Goal: Task Accomplishment & Management: Manage account settings

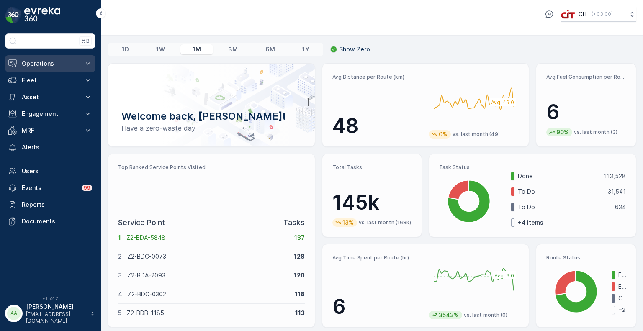
click at [42, 63] on p "Operations" at bounding box center [50, 63] width 57 height 8
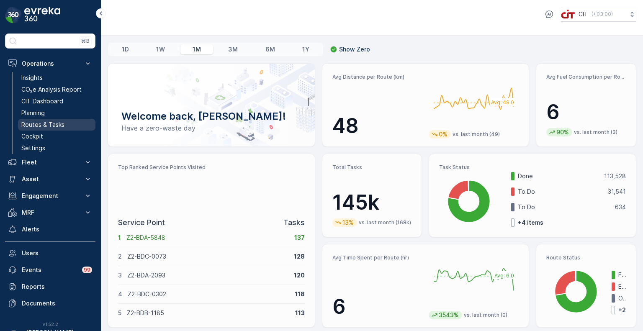
click at [41, 123] on p "Routes & Tasks" at bounding box center [42, 125] width 43 height 8
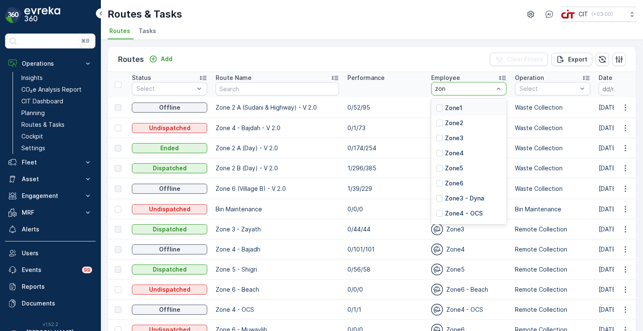
type input "zone"
click at [460, 154] on p "Zone2 - Dyna3" at bounding box center [466, 155] width 43 height 8
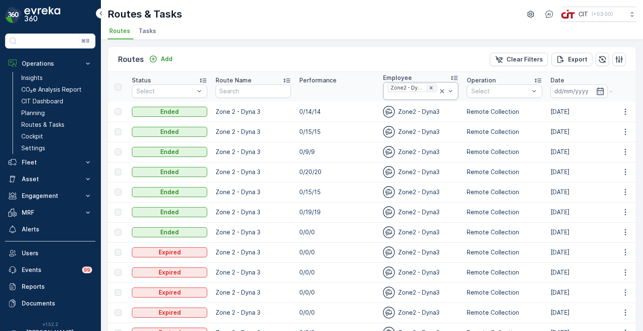
click at [430, 85] on icon "Remove Zone2 - Dyna3" at bounding box center [431, 88] width 6 height 6
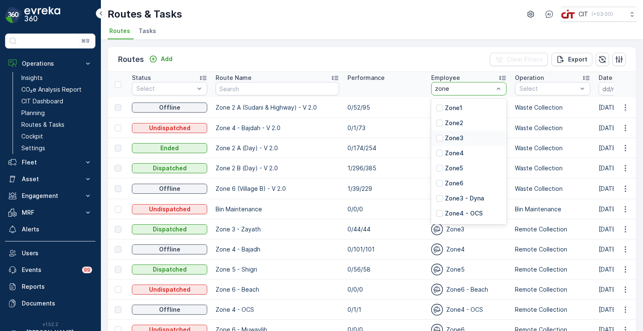
type input "zone2"
click at [446, 124] on p "Zone2 - Dyna1" at bounding box center [465, 123] width 41 height 8
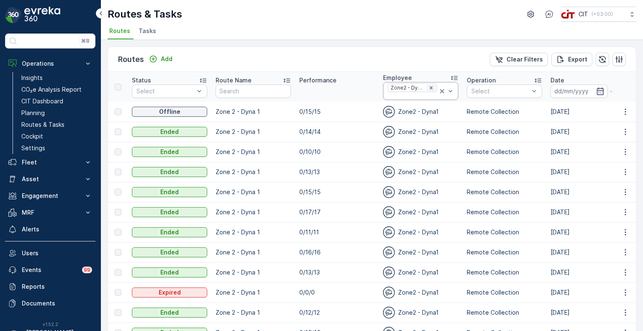
click at [433, 88] on icon "Remove Zone2 - Dyna1" at bounding box center [431, 88] width 6 height 6
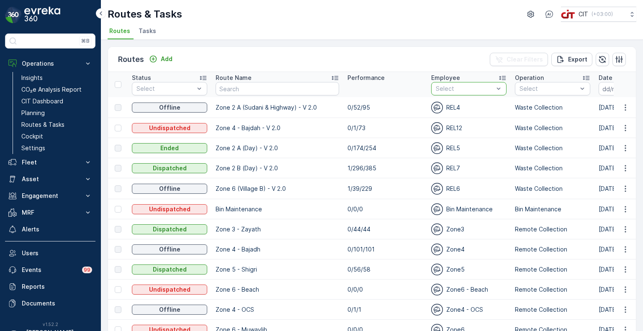
click at [435, 89] on div at bounding box center [464, 88] width 59 height 7
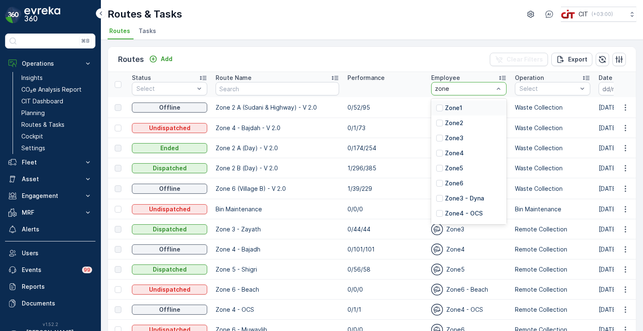
type input "zone2"
click at [445, 107] on p "Zone2" at bounding box center [454, 108] width 18 height 8
